Goal: Task Accomplishment & Management: Use online tool/utility

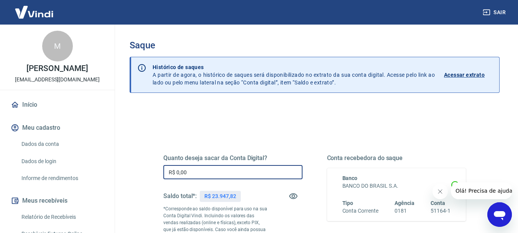
click at [194, 171] on input "R$ 0,00" at bounding box center [232, 172] width 139 height 14
drag, startPoint x: 195, startPoint y: 171, endPoint x: 160, endPoint y: 169, distance: 34.5
click at [161, 169] on div "Quanto deseja sacar da Conta Digital? R$ 0,00 ​ Saldo total*: R$ 23.947,82 *Cor…" at bounding box center [314, 212] width 321 height 185
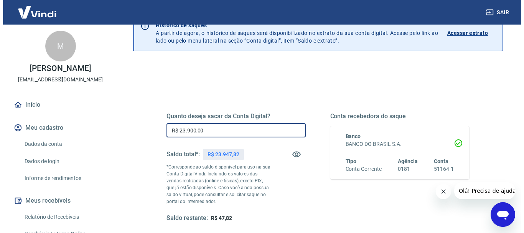
scroll to position [153, 0]
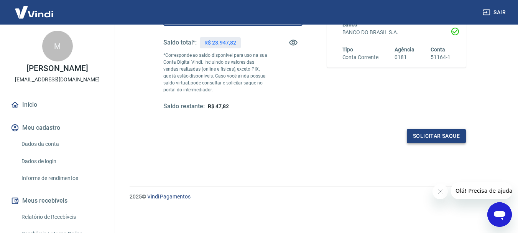
type input "R$ 23.900,00"
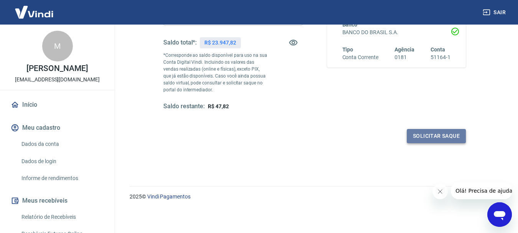
click at [421, 136] on button "Solicitar saque" at bounding box center [436, 136] width 59 height 14
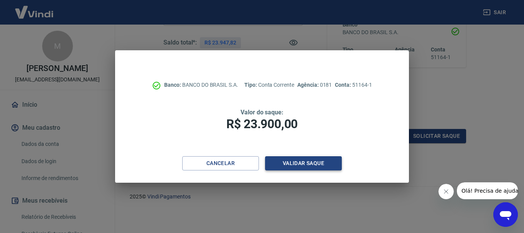
click at [309, 161] on button "Validar saque" at bounding box center [303, 163] width 77 height 14
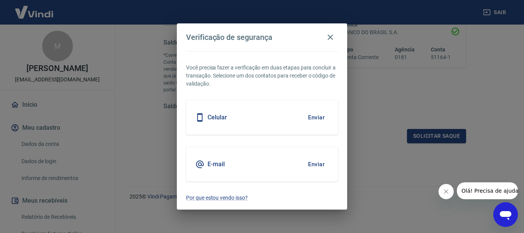
click at [315, 118] on button "Enviar" at bounding box center [316, 117] width 25 height 16
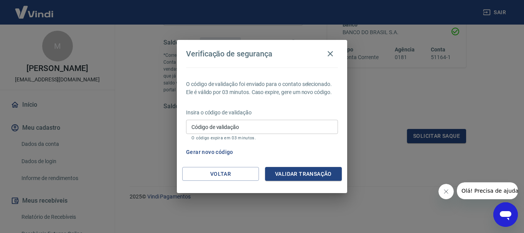
click at [296, 124] on input "Código de validação" at bounding box center [262, 127] width 152 height 14
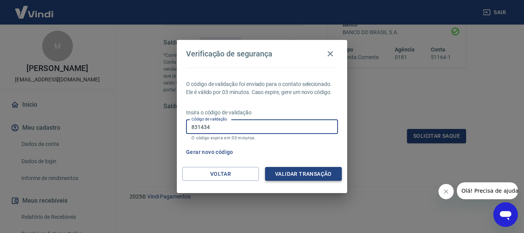
type input "831434"
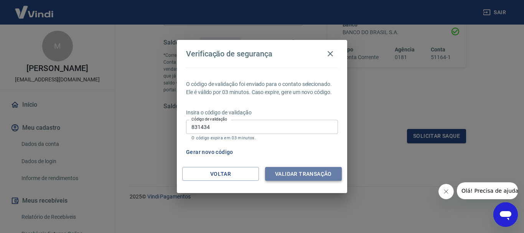
click at [295, 170] on button "Validar transação" at bounding box center [303, 174] width 77 height 14
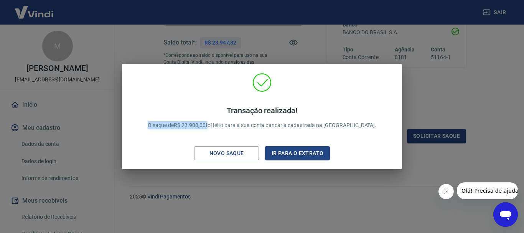
drag, startPoint x: 226, startPoint y: 126, endPoint x: 155, endPoint y: 122, distance: 71.4
click at [155, 122] on div "Transação realizada! O saque de R$ 23.900,00 foi feito para a sua conta bancári…" at bounding box center [262, 118] width 268 height 90
copy p "O saque de R$ 23.900,00"
